Goal: Navigation & Orientation: Find specific page/section

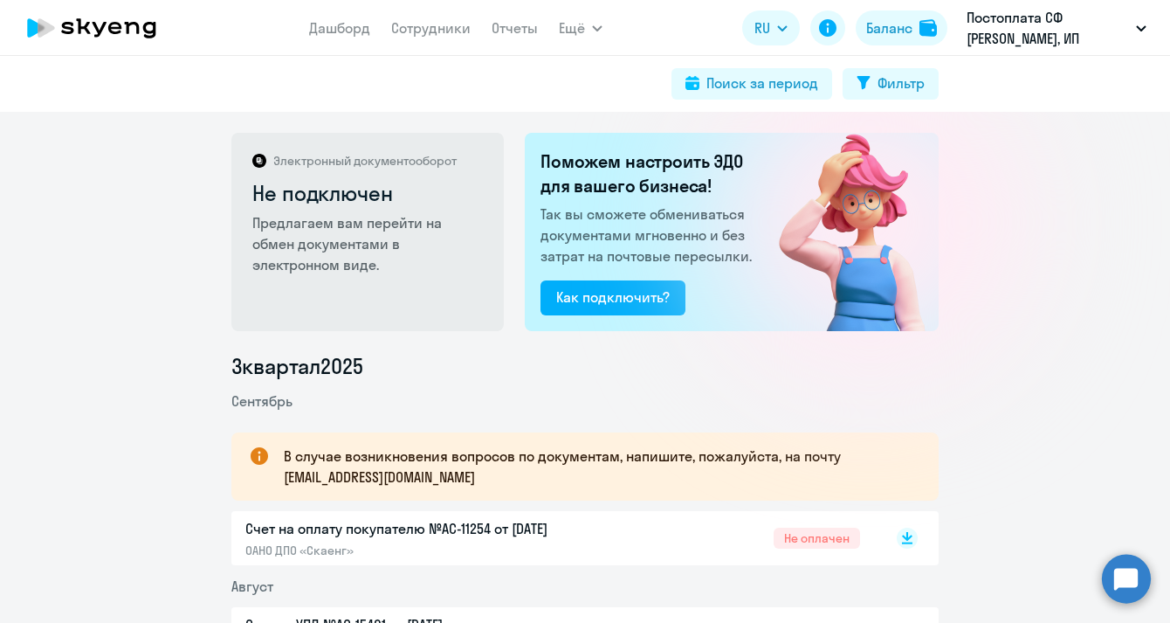
click at [112, 24] on icon at bounding box center [114, 28] width 13 height 12
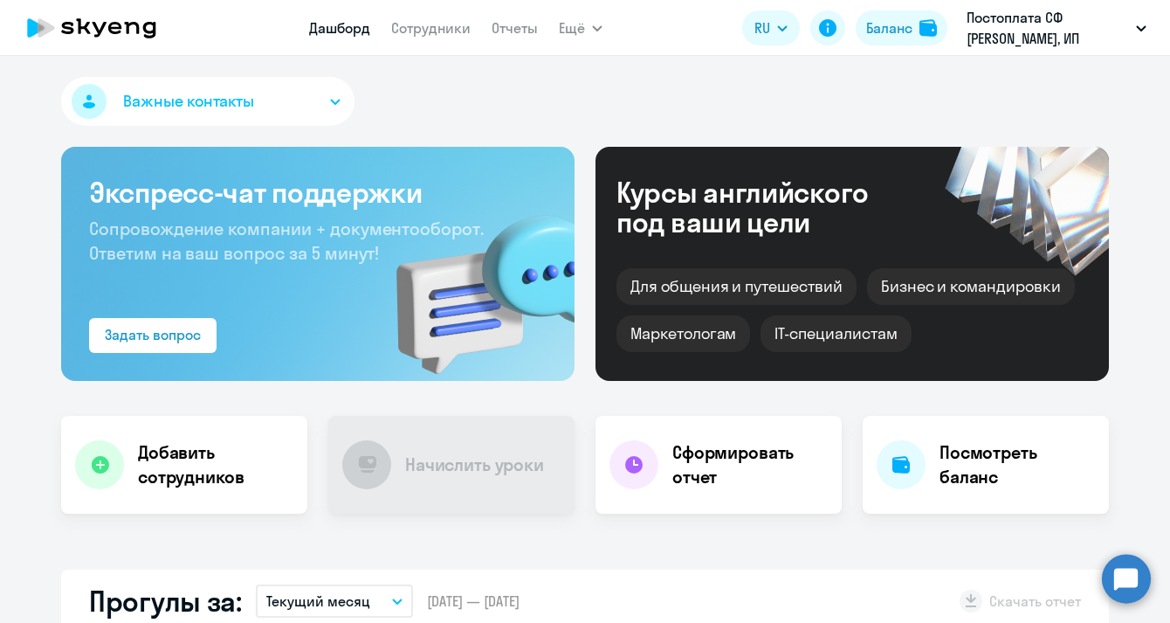
click at [1017, 57] on div "Важные контакты Экспресс-чат поддержки Сопровождение компании + документооборот…" at bounding box center [585, 339] width 1170 height 567
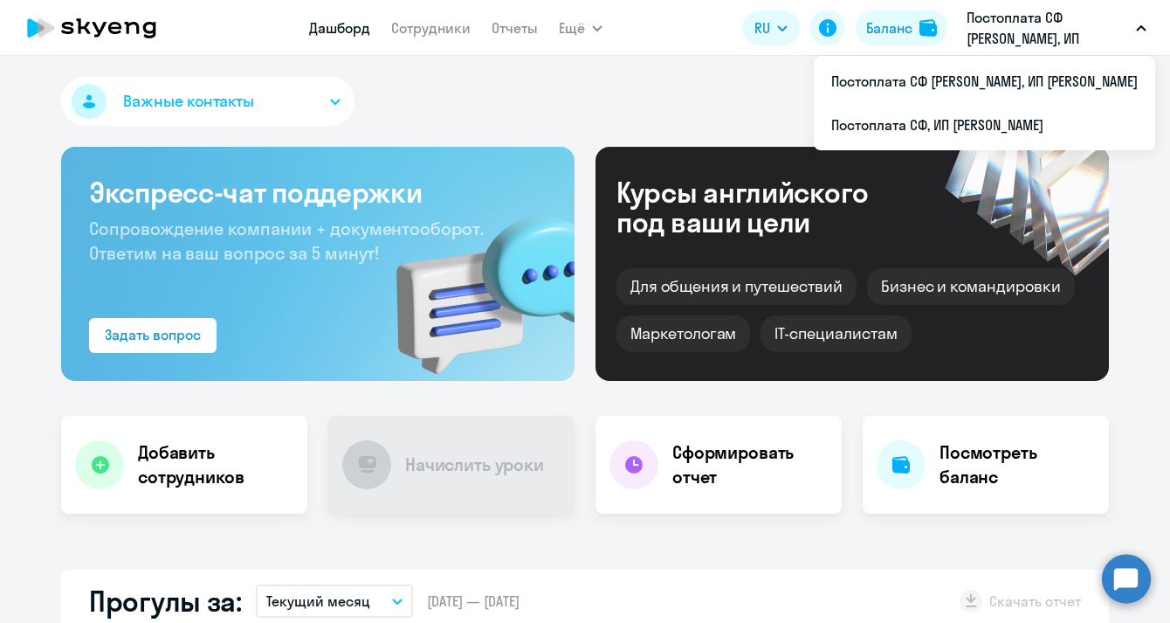
click at [1144, 24] on button "Постоплата СФ [PERSON_NAME], ИП [PERSON_NAME]" at bounding box center [1056, 28] width 197 height 42
select select "30"
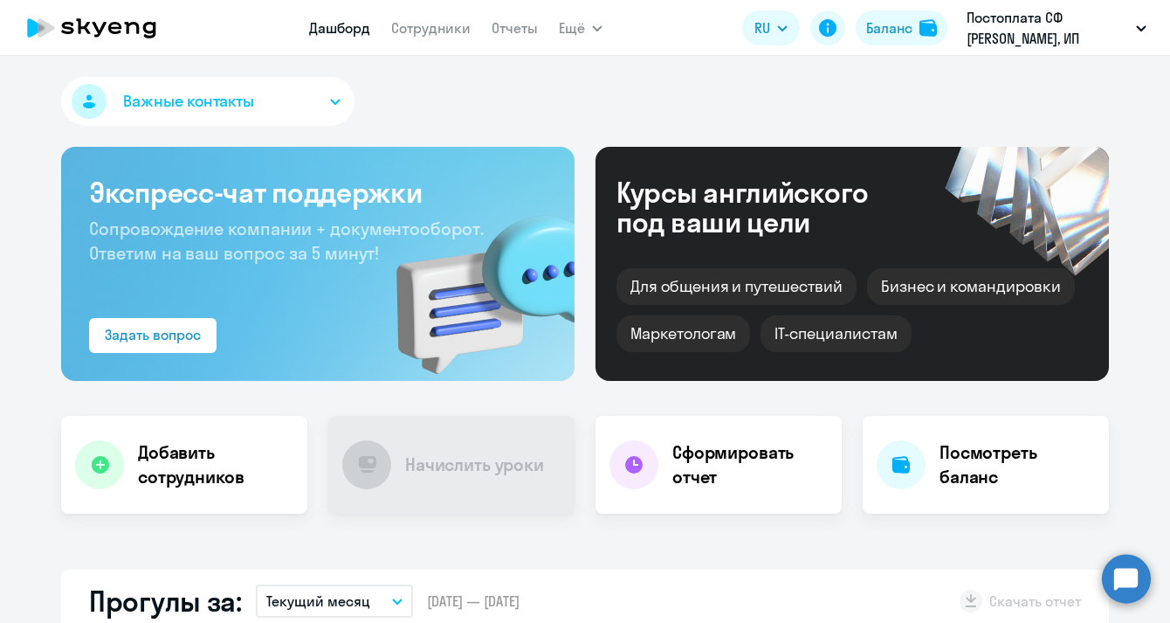
click at [1136, 25] on icon "button" at bounding box center [1141, 28] width 10 height 6
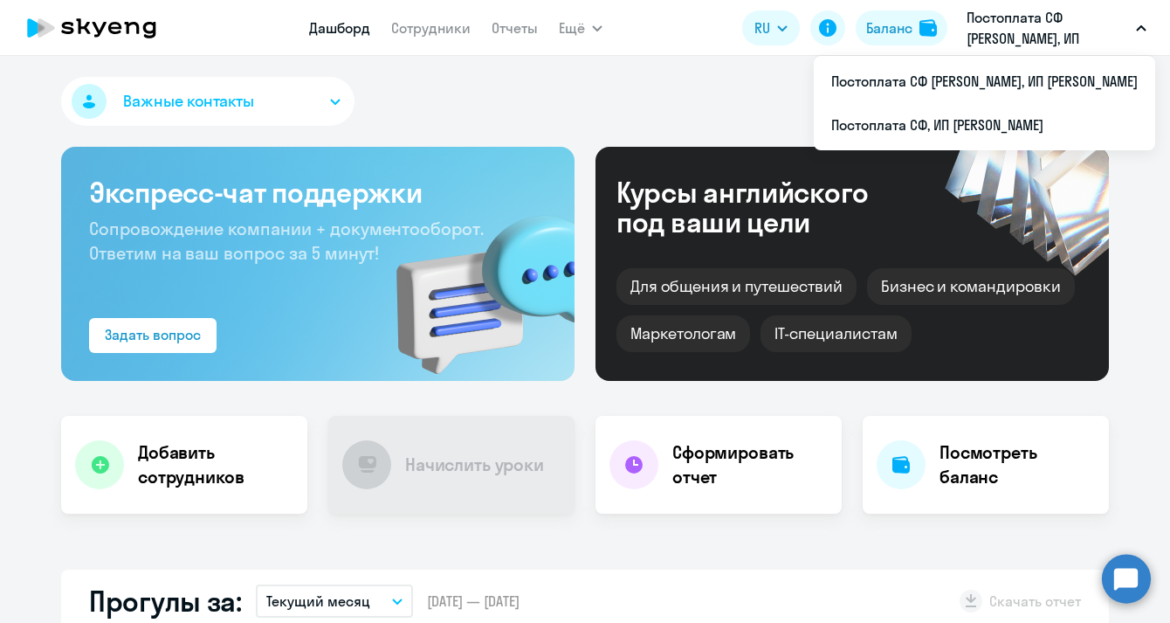
click at [148, 33] on icon at bounding box center [149, 30] width 13 height 17
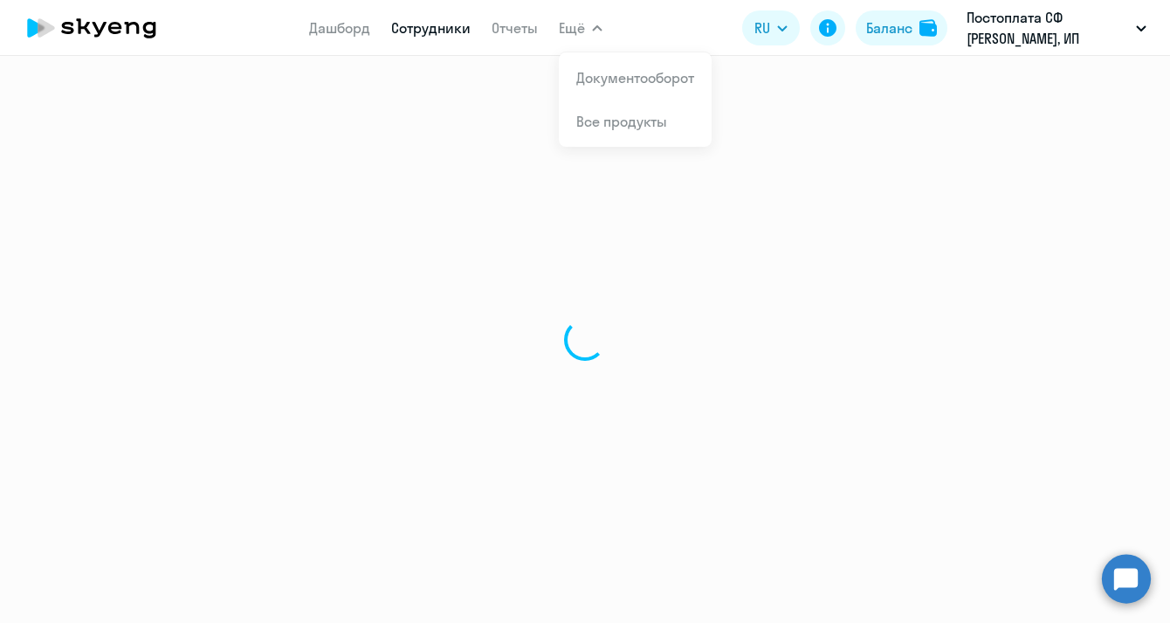
select select "30"
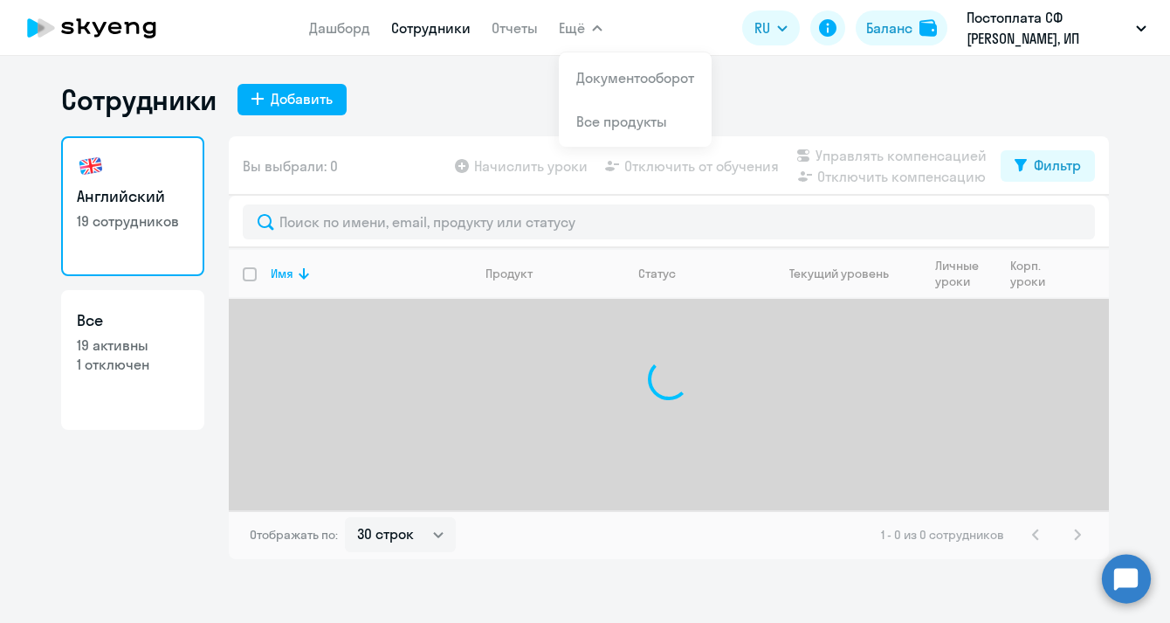
select select "30"
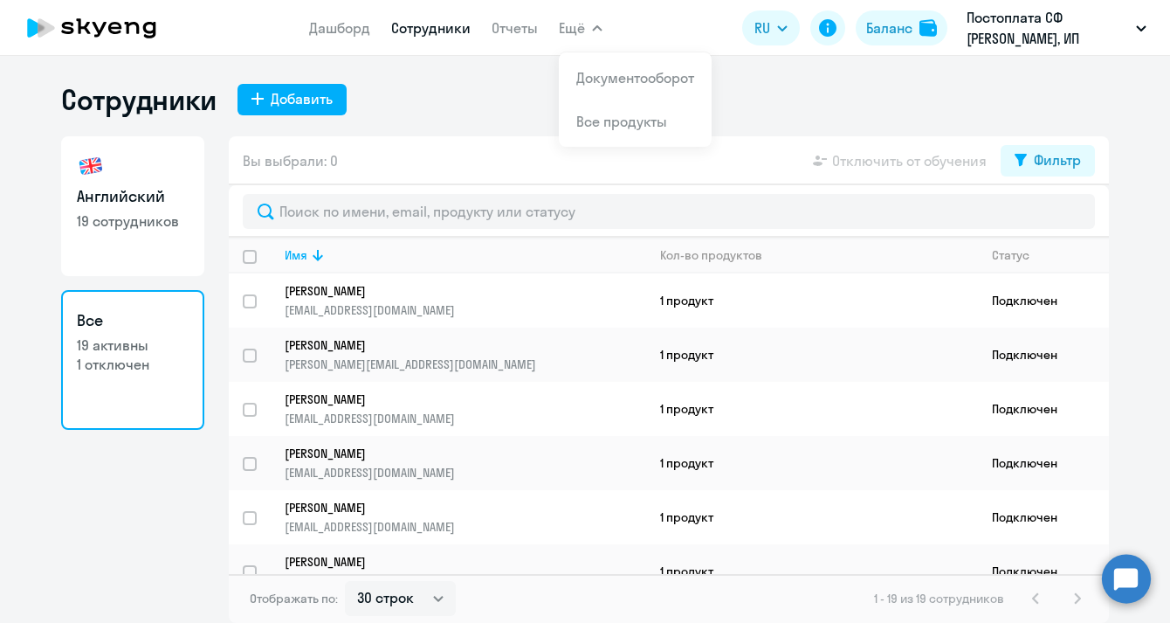
select select "30"
